Goal: Task Accomplishment & Management: Use online tool/utility

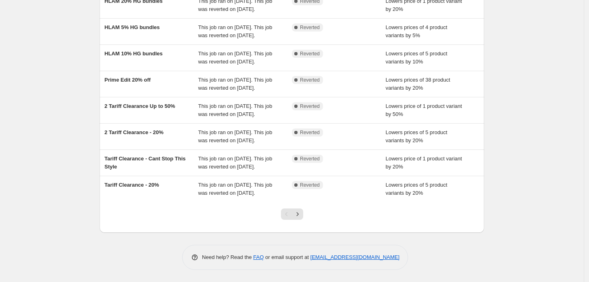
scroll to position [158, 0]
click at [301, 214] on icon "Next" at bounding box center [297, 214] width 8 height 8
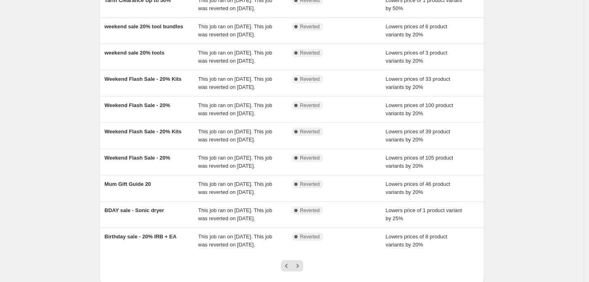
scroll to position [90, 0]
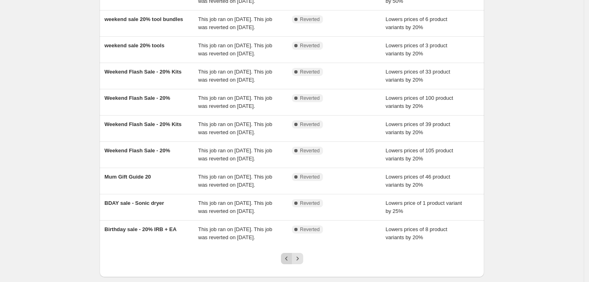
click at [287, 263] on icon "Previous" at bounding box center [286, 259] width 8 height 8
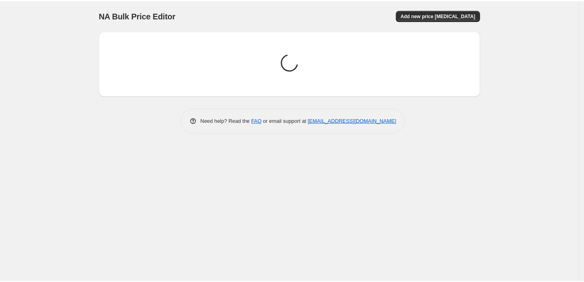
scroll to position [0, 0]
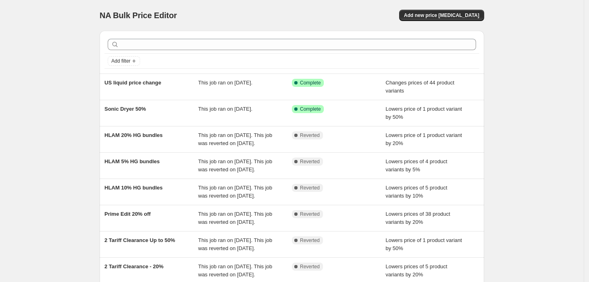
click at [511, 27] on div "NA Bulk Price Editor. This page is ready NA Bulk Price Editor Add new price [ME…" at bounding box center [291, 208] width 583 height 417
